Goal: Information Seeking & Learning: Learn about a topic

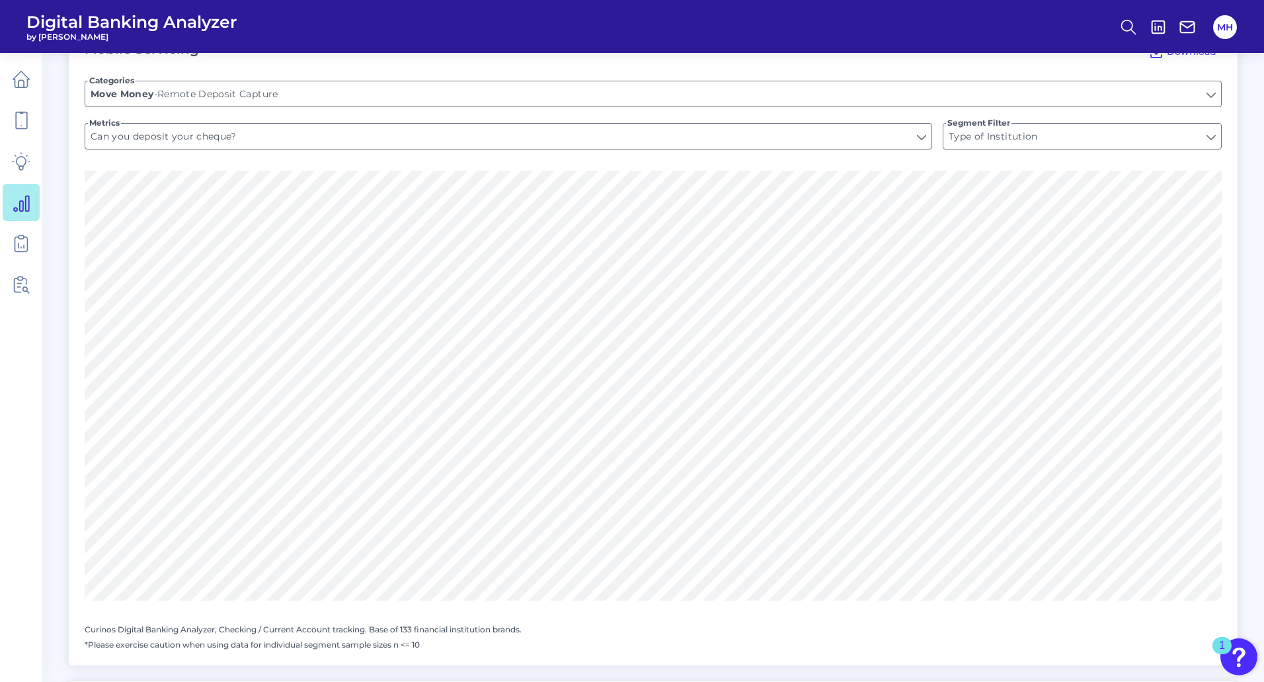
scroll to position [270, 0]
click at [1127, 24] on icon at bounding box center [1128, 27] width 19 height 19
click at [1062, 97] on button "Feature Explorer Search" at bounding box center [1064, 95] width 159 height 33
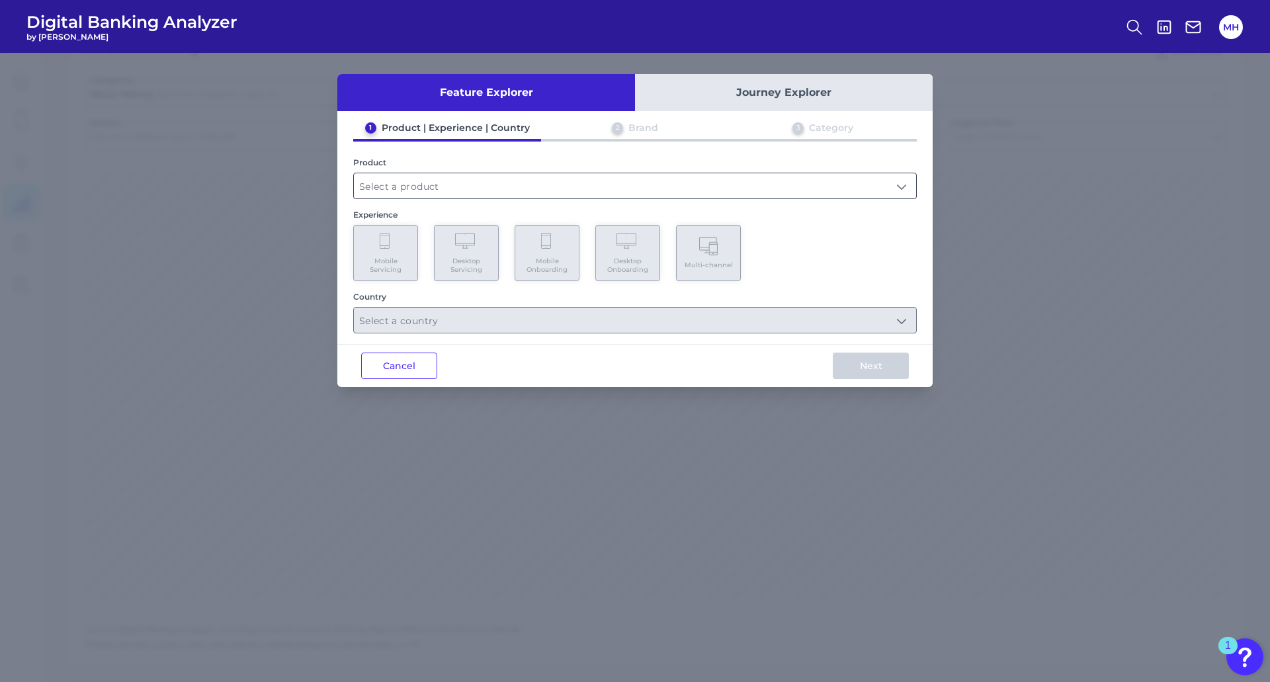
click at [456, 193] on input "text" at bounding box center [635, 185] width 562 height 25
click at [1006, 258] on div "Feature Explorer Journey Explorer 1 Product | Experience | Country 2 Brand 3 Ca…" at bounding box center [635, 367] width 1270 height 629
click at [1129, 22] on circle at bounding box center [1132, 25] width 11 height 11
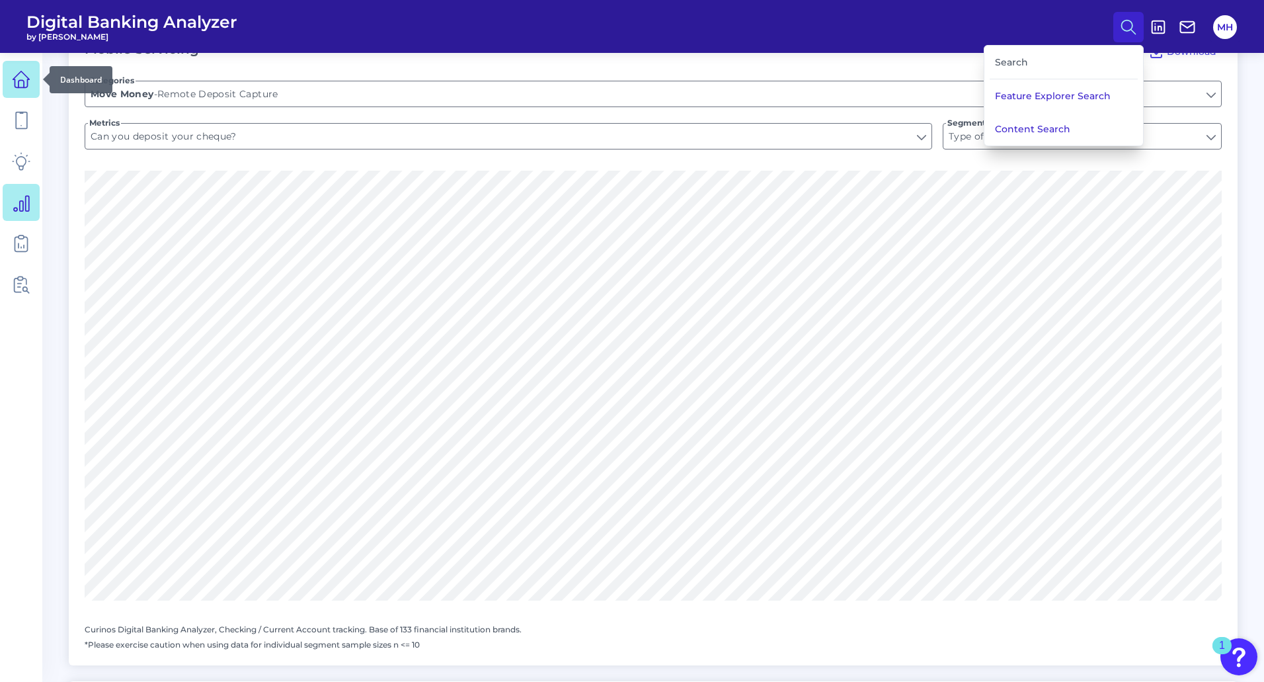
click at [20, 84] on icon at bounding box center [21, 79] width 19 height 19
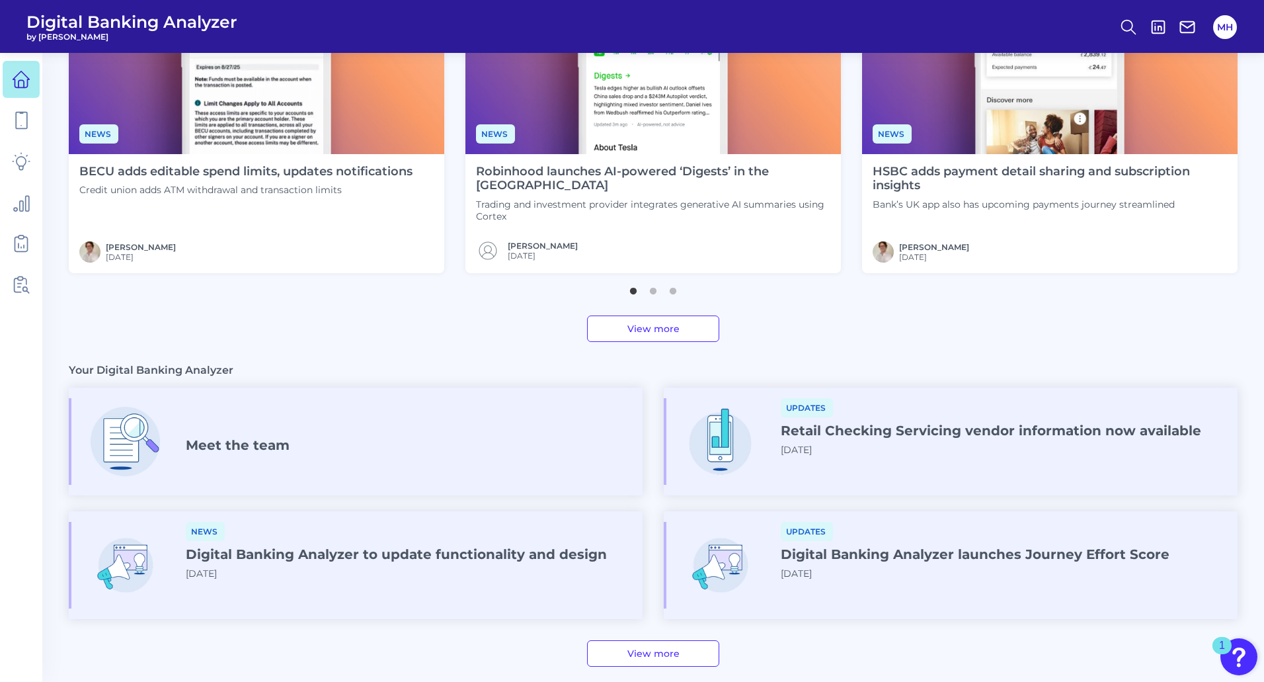
scroll to position [577, 0]
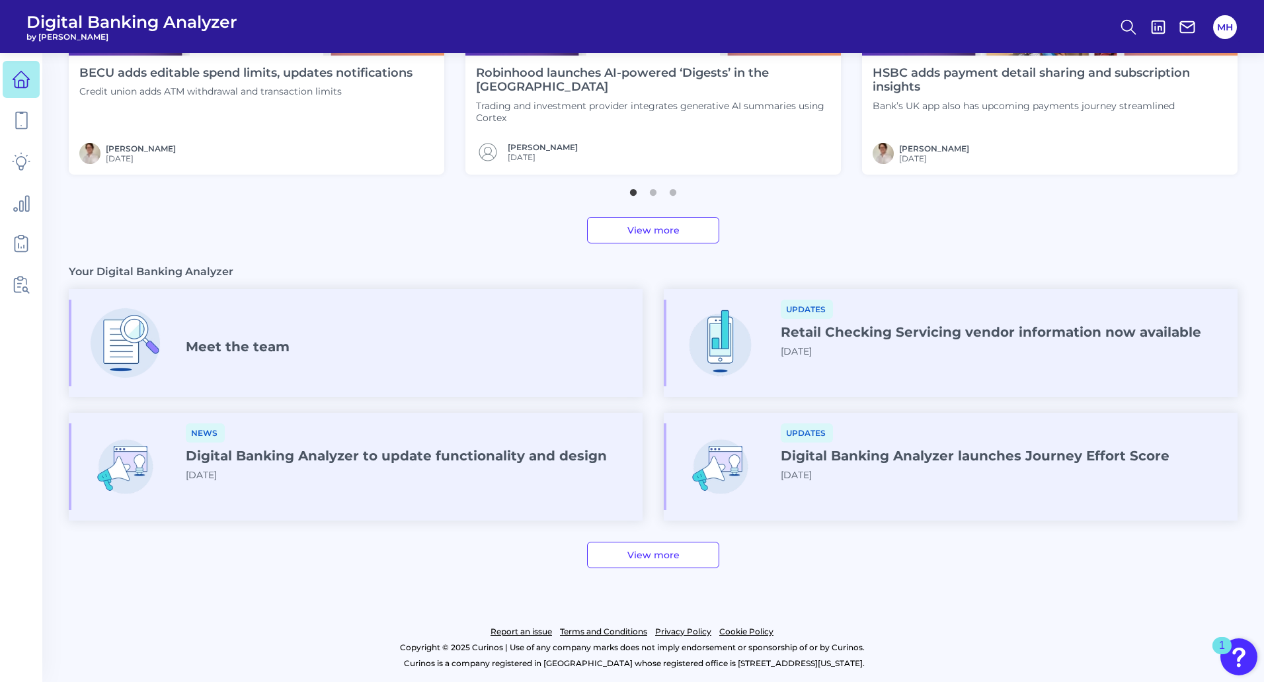
click at [257, 348] on h4 "Meet the team" at bounding box center [238, 347] width 104 height 16
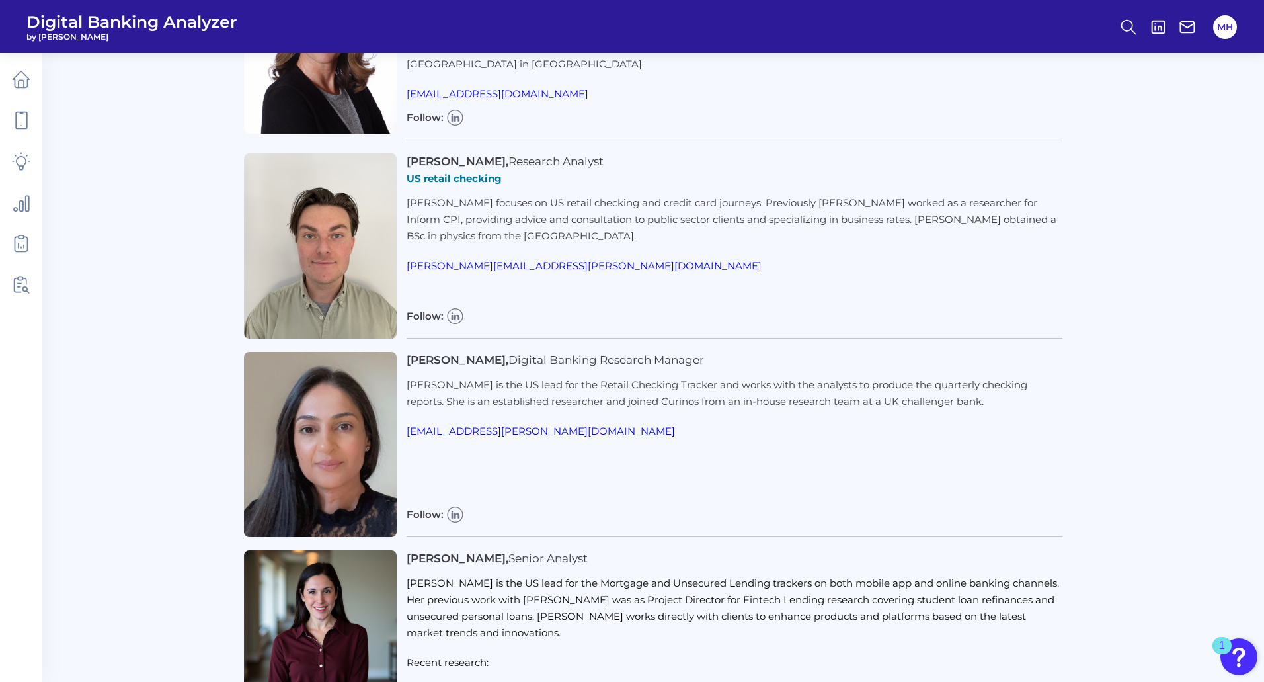
scroll to position [1653, 0]
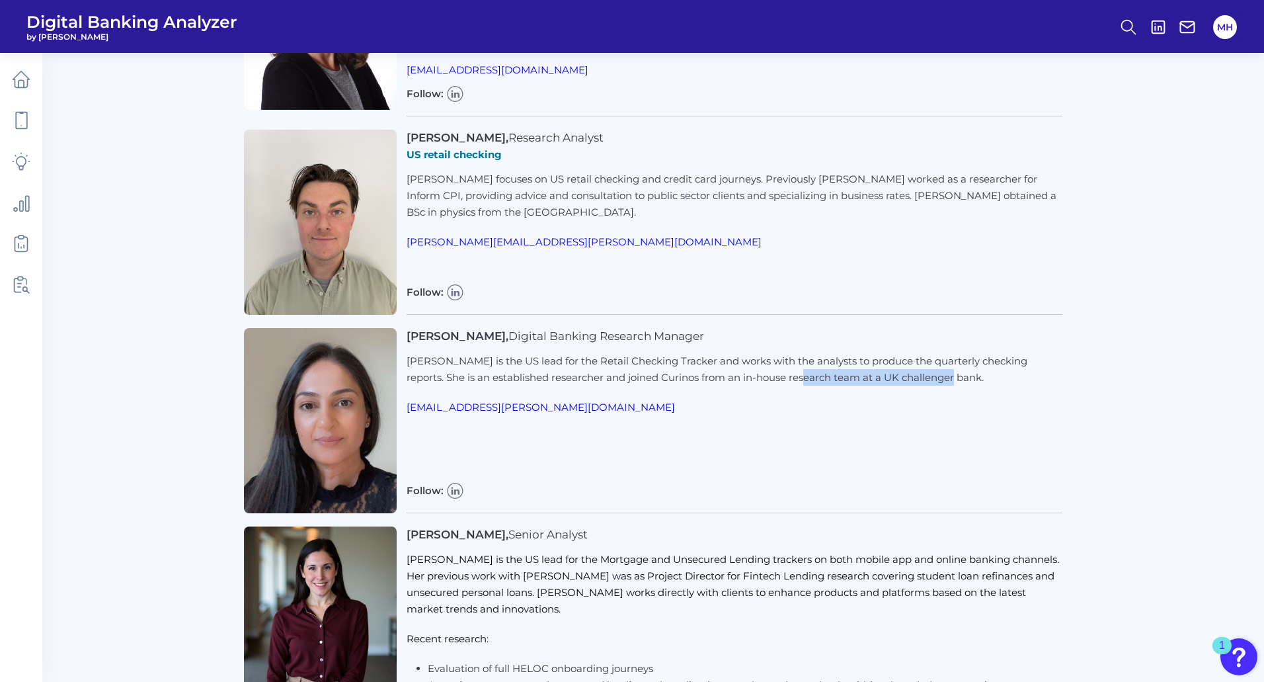
drag, startPoint x: 918, startPoint y: 377, endPoint x: 766, endPoint y: 379, distance: 152.1
click at [766, 379] on p "[PERSON_NAME] is the US lead for the Retail Checking Tracker and works with the…" at bounding box center [734, 368] width 655 height 33
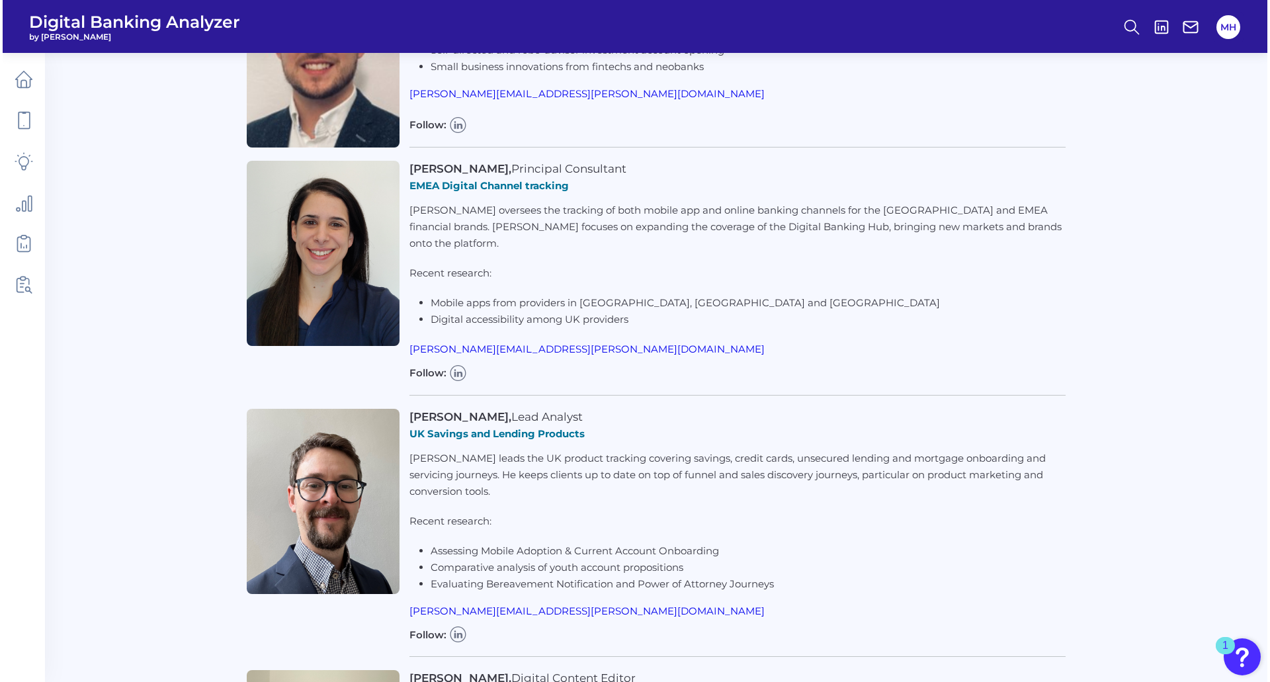
scroll to position [0, 0]
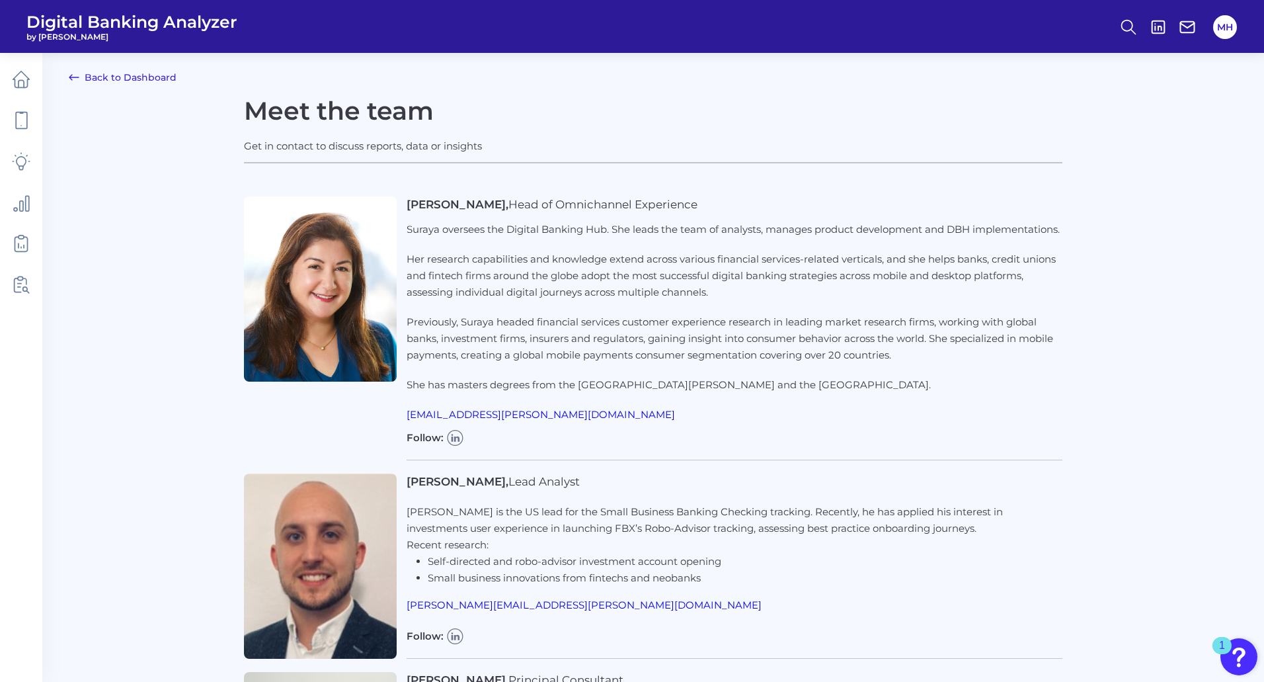
click at [132, 81] on link "Back to Dashboard" at bounding box center [123, 77] width 108 height 16
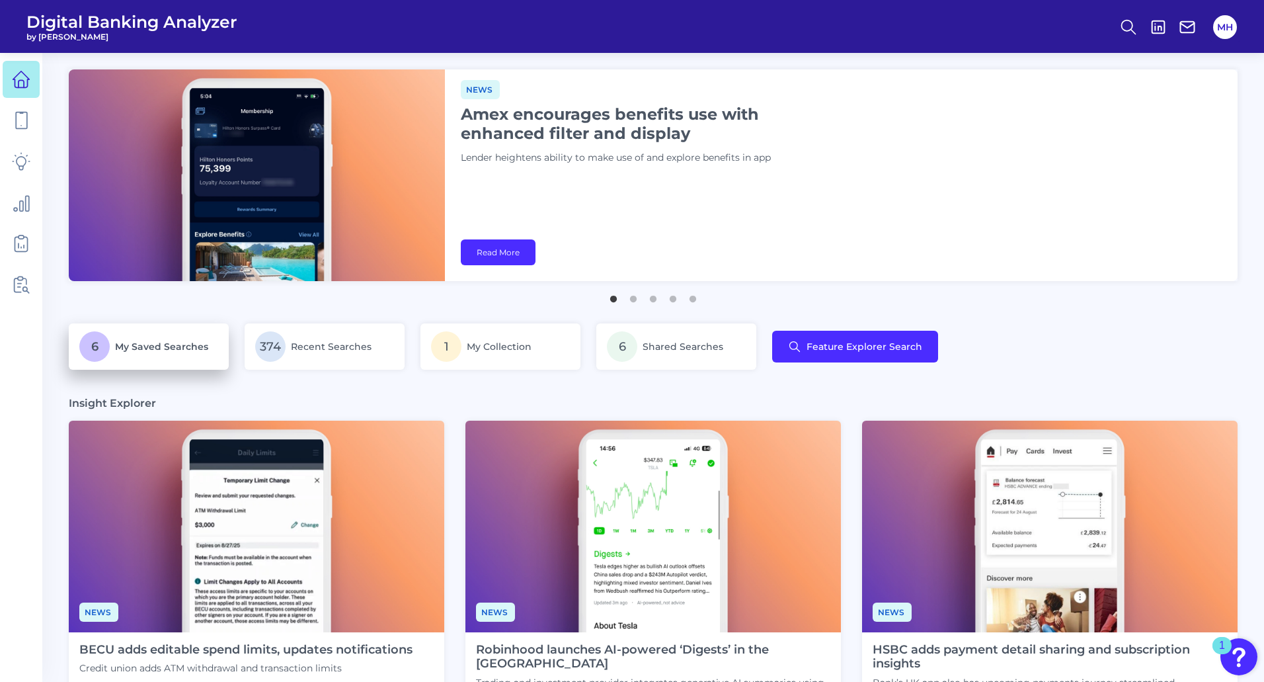
click at [163, 346] on span "My Saved Searches" at bounding box center [161, 347] width 93 height 12
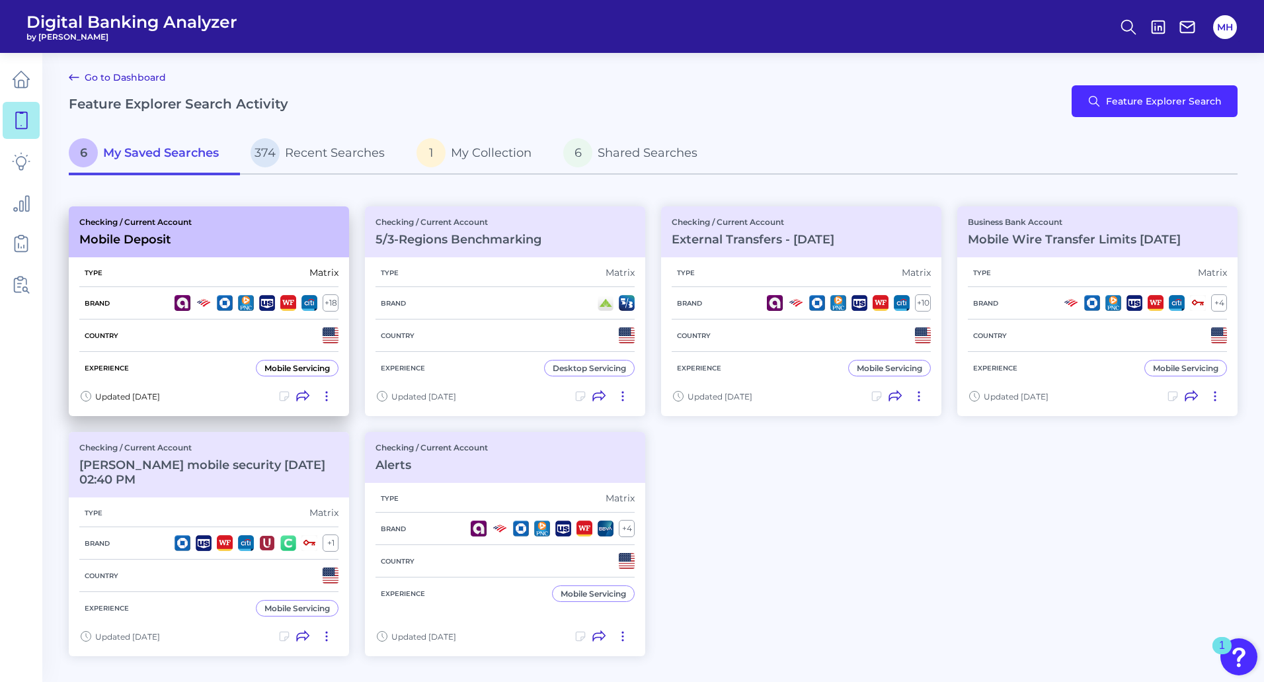
click at [150, 239] on h3 "Mobile Deposit" at bounding box center [135, 239] width 112 height 15
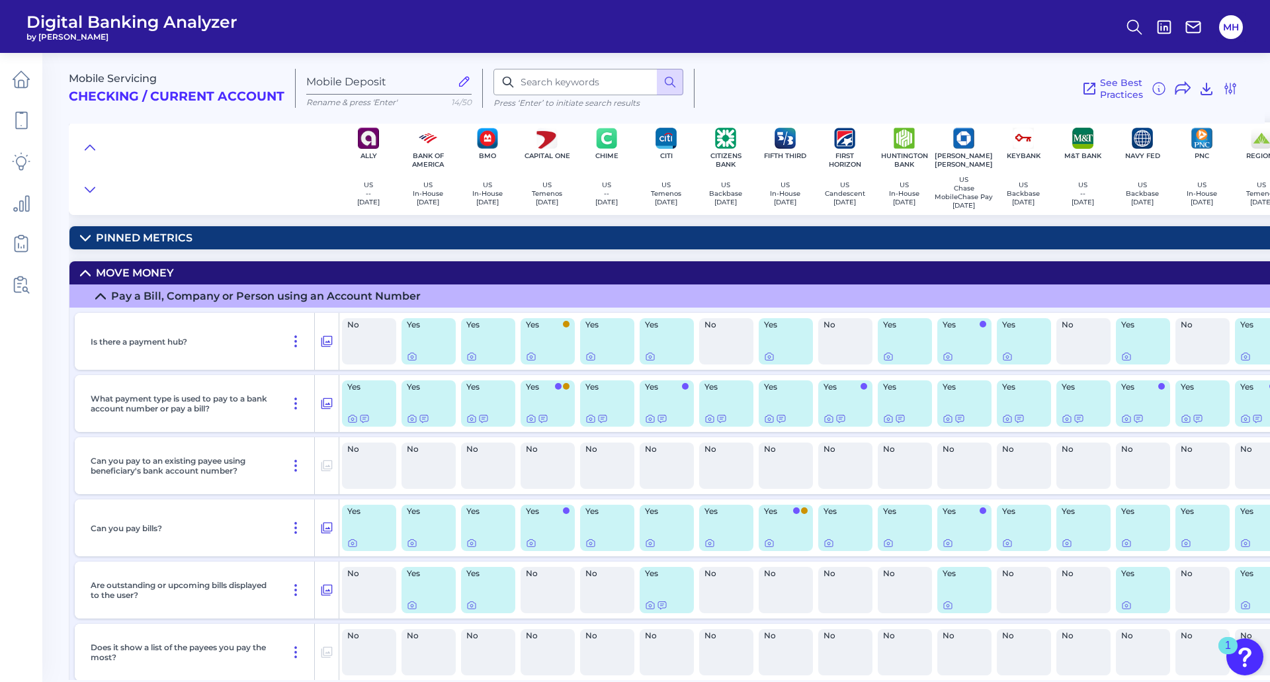
click at [97, 241] on div "Pinned Metrics" at bounding box center [144, 237] width 97 height 13
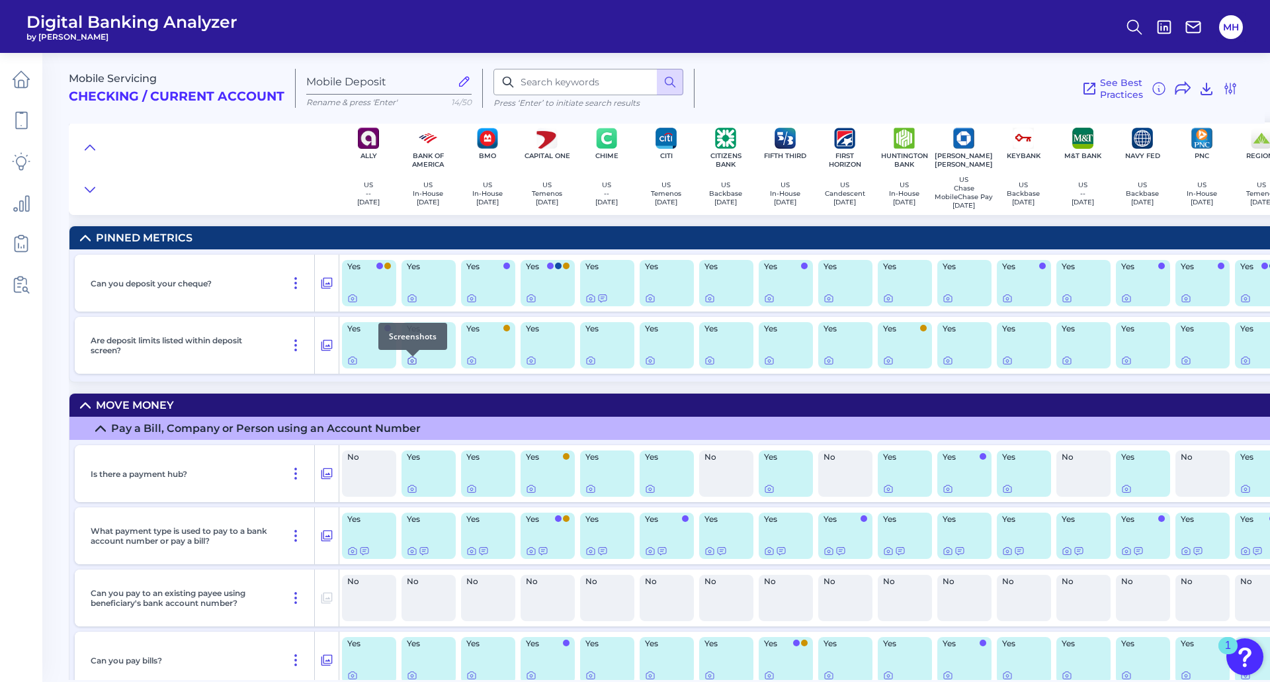
click at [411, 365] on icon at bounding box center [412, 360] width 11 height 11
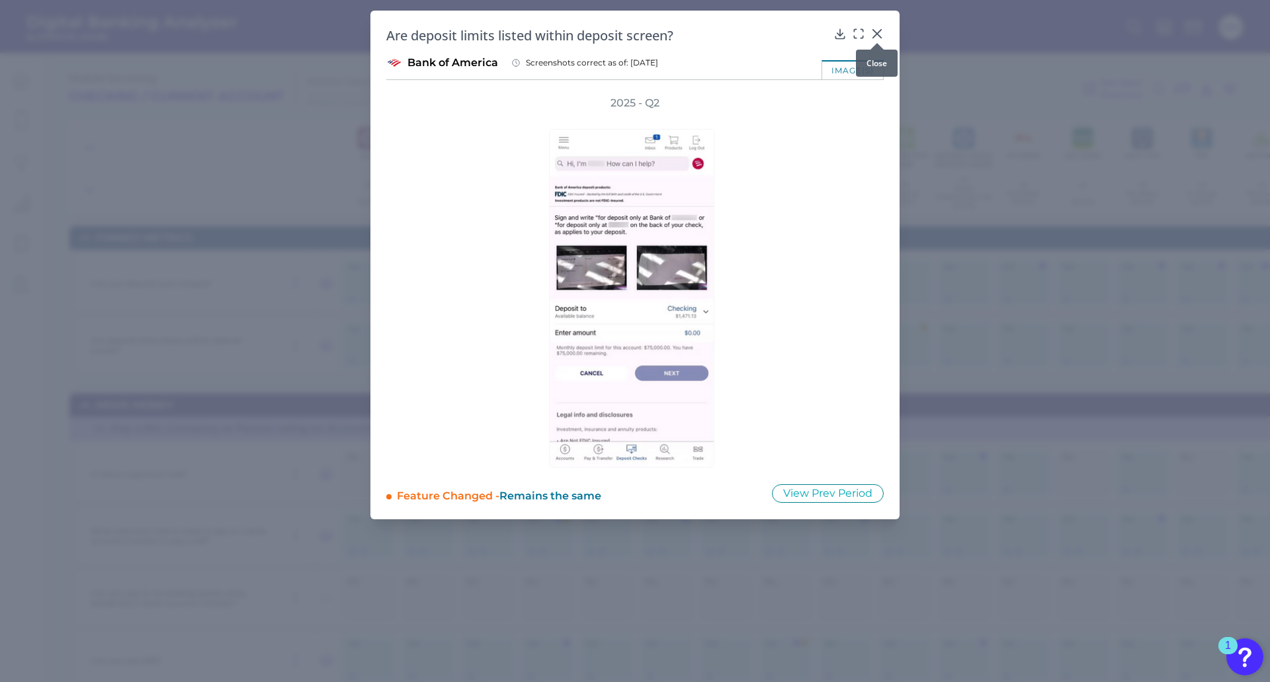
click at [880, 30] on icon at bounding box center [877, 34] width 8 height 8
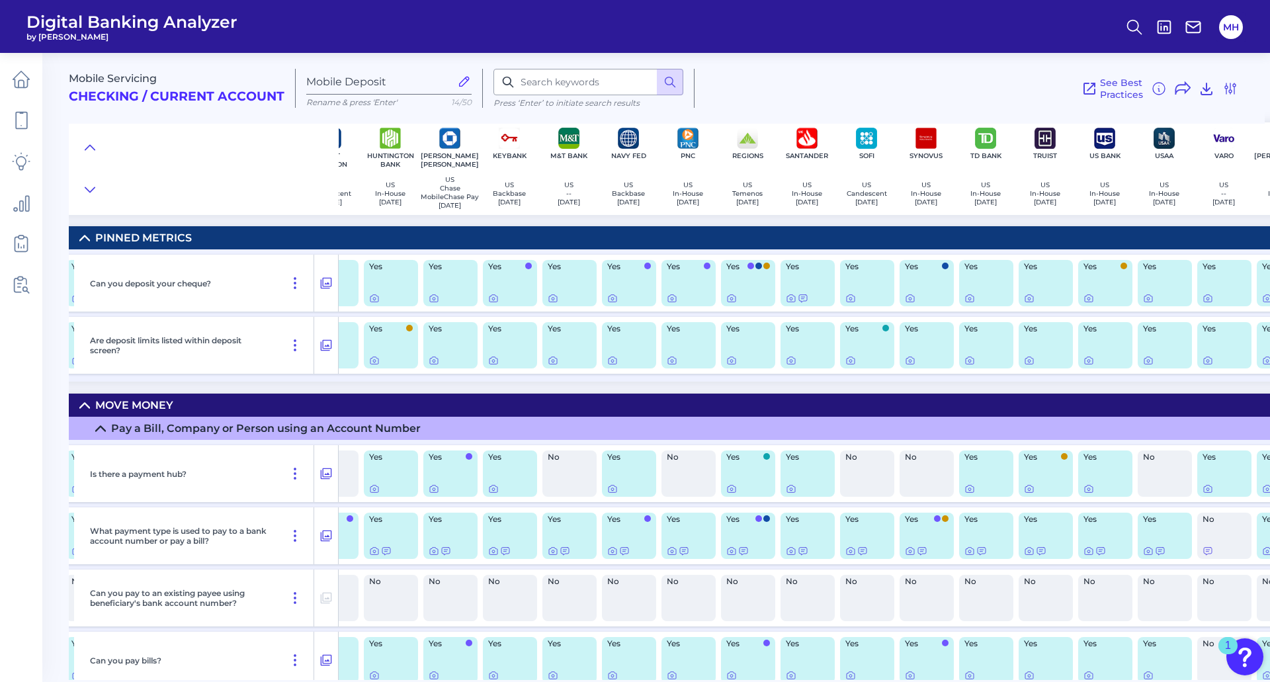
scroll to position [0, 523]
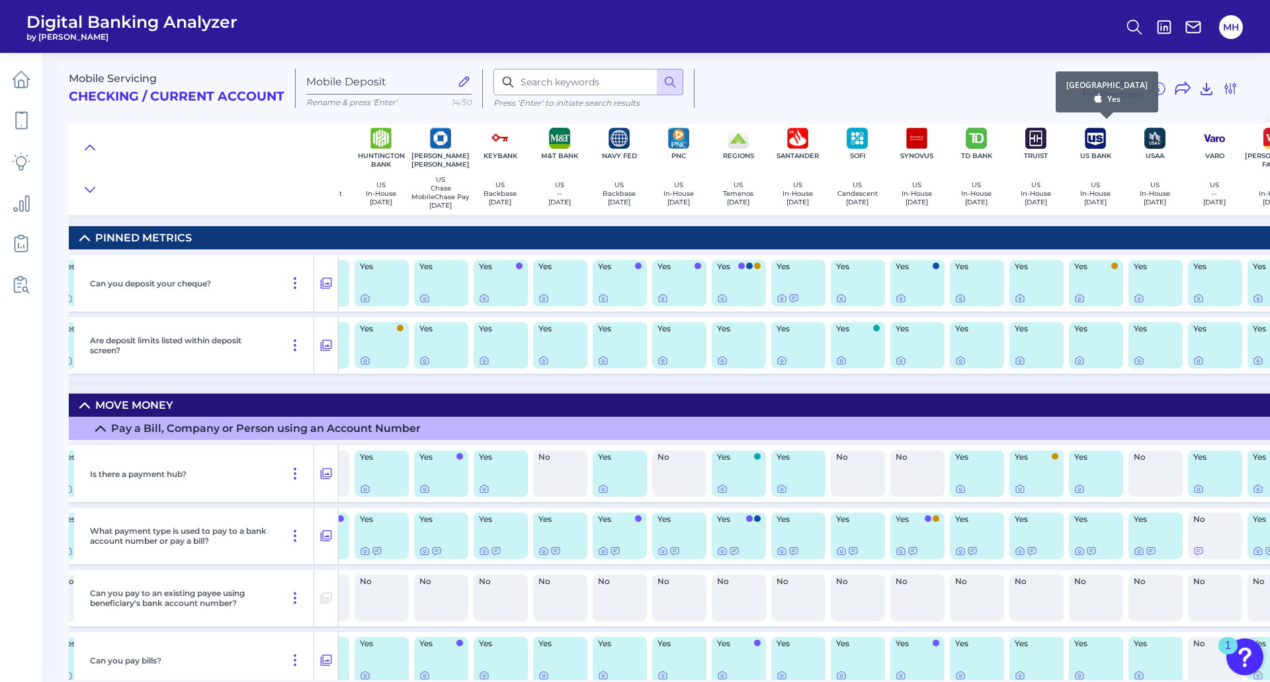
click at [1091, 142] on img at bounding box center [1094, 138] width 21 height 21
click at [1079, 366] on icon at bounding box center [1079, 360] width 11 height 11
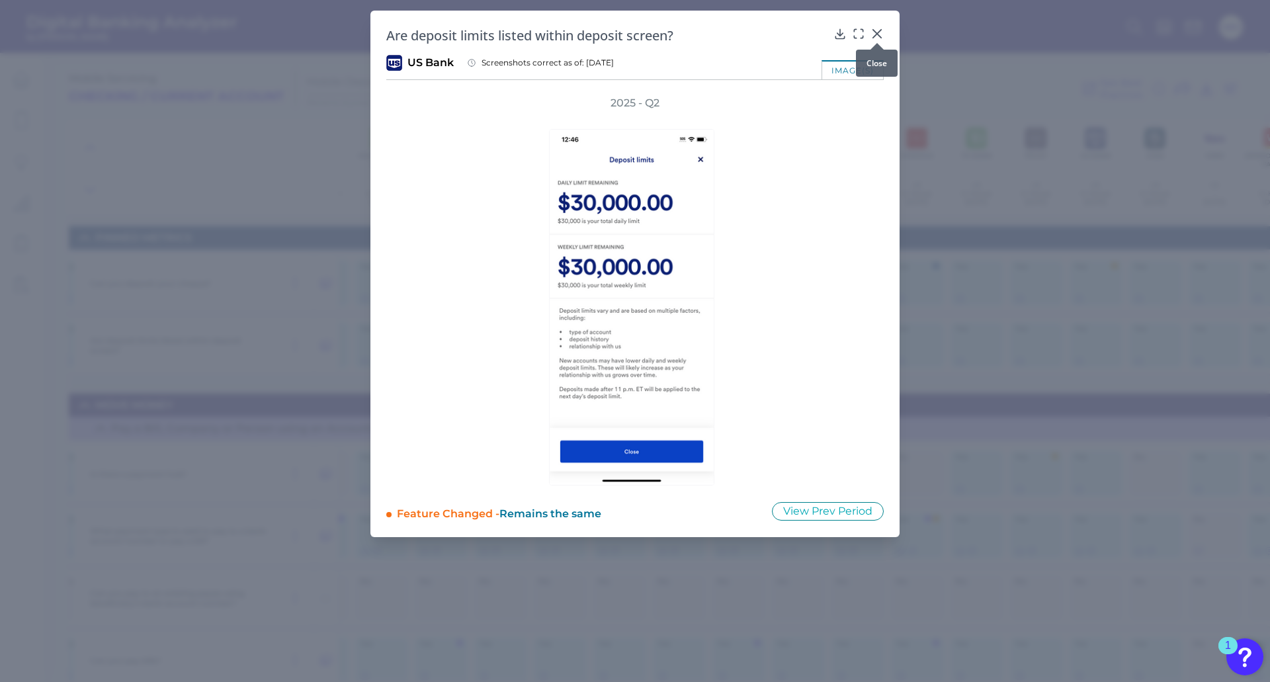
click at [878, 31] on icon at bounding box center [876, 33] width 13 height 13
